Goal: Task Accomplishment & Management: Manage account settings

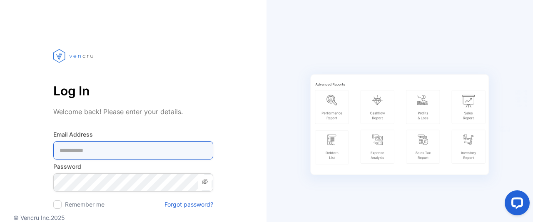
type Address-inputemail "**********"
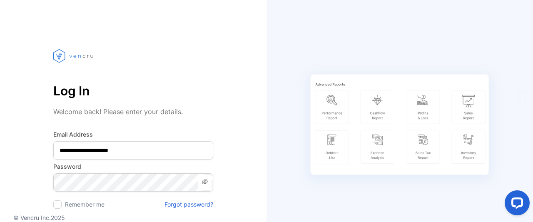
click at [532, 185] on div "Review business reports Automatically calculate your sales, profits and taxes" at bounding box center [399, 152] width 266 height 238
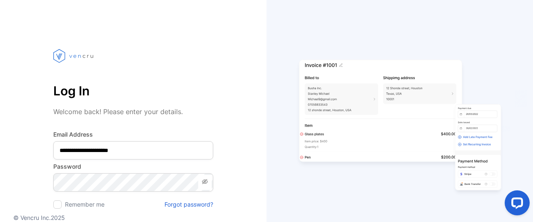
click at [530, 194] on div at bounding box center [515, 204] width 35 height 35
click at [532, 215] on div at bounding box center [515, 204] width 35 height 35
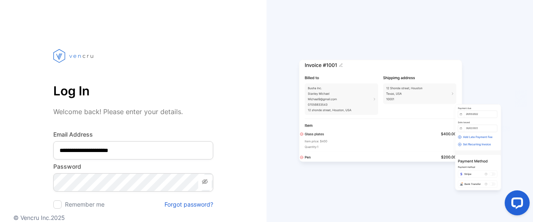
click at [532, 215] on div at bounding box center [515, 204] width 35 height 35
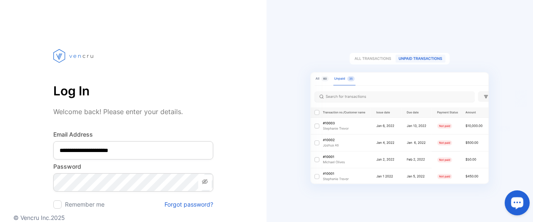
click at [206, 180] on icon at bounding box center [205, 181] width 6 height 5
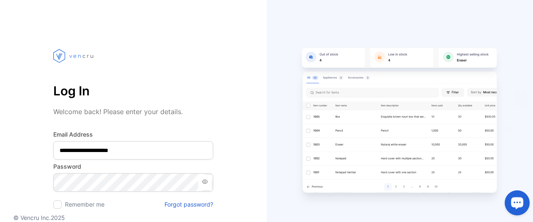
click at [206, 180] on icon at bounding box center [205, 181] width 6 height 4
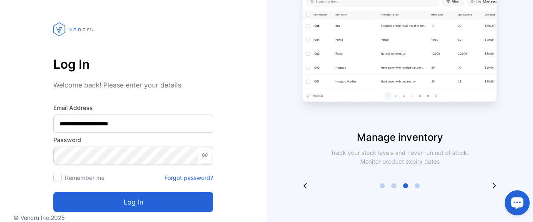
scroll to position [72, 0]
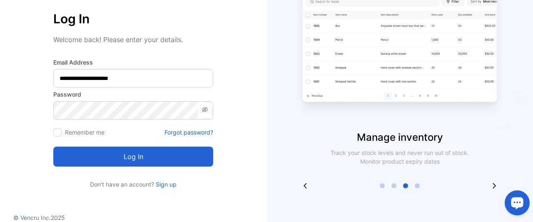
click at [171, 154] on button "Log in" at bounding box center [133, 156] width 160 height 20
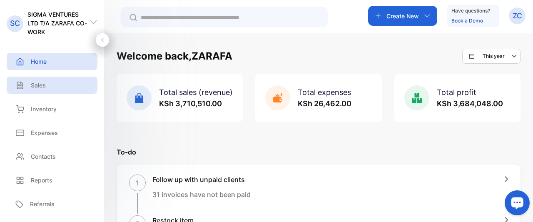
click at [39, 89] on p "Sales" at bounding box center [38, 85] width 15 height 9
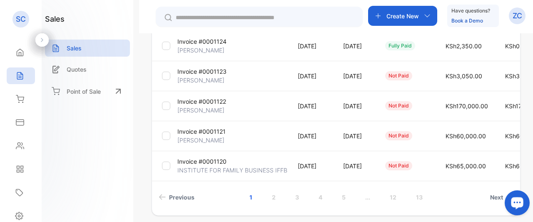
scroll to position [323, 0]
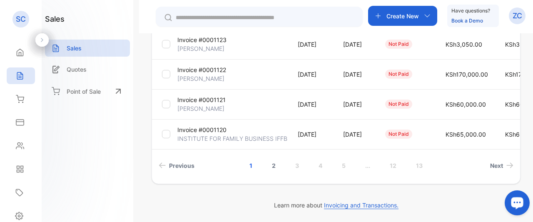
click at [272, 163] on link "2" at bounding box center [274, 165] width 24 height 15
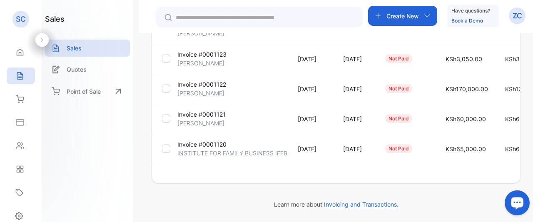
scroll to position [307, 0]
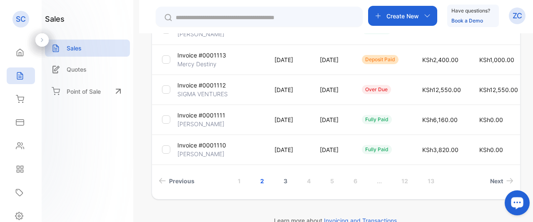
click at [283, 181] on link "3" at bounding box center [285, 180] width 24 height 15
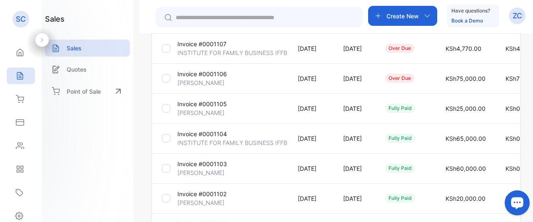
scroll to position [208, 0]
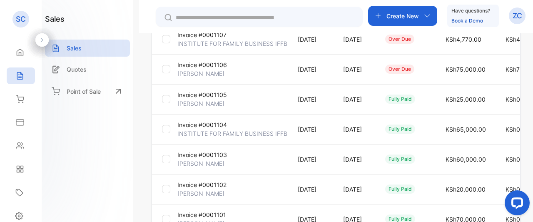
click at [530, 211] on div at bounding box center [515, 204] width 35 height 35
click at [529, 216] on div at bounding box center [515, 204] width 35 height 35
click at [532, 214] on div at bounding box center [515, 204] width 35 height 35
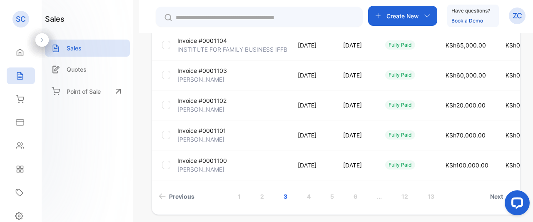
scroll to position [281, 0]
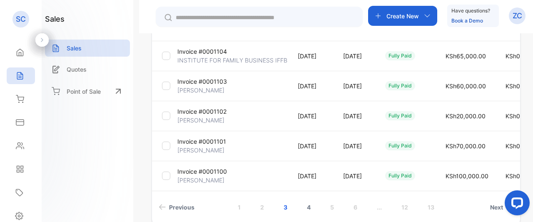
click at [307, 207] on link "4" at bounding box center [309, 206] width 24 height 15
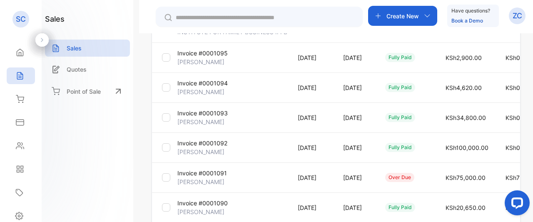
scroll to position [323, 0]
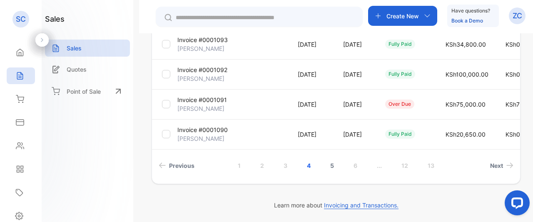
click at [328, 165] on link "5" at bounding box center [332, 165] width 24 height 15
click at [225, 166] on link "1" at bounding box center [227, 165] width 23 height 15
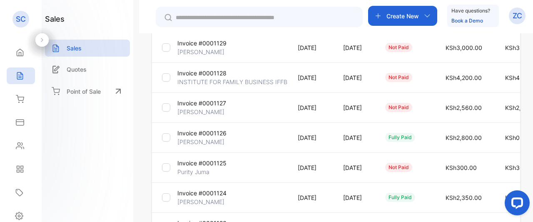
scroll to position [99, 0]
